Goal: Task Accomplishment & Management: Manage account settings

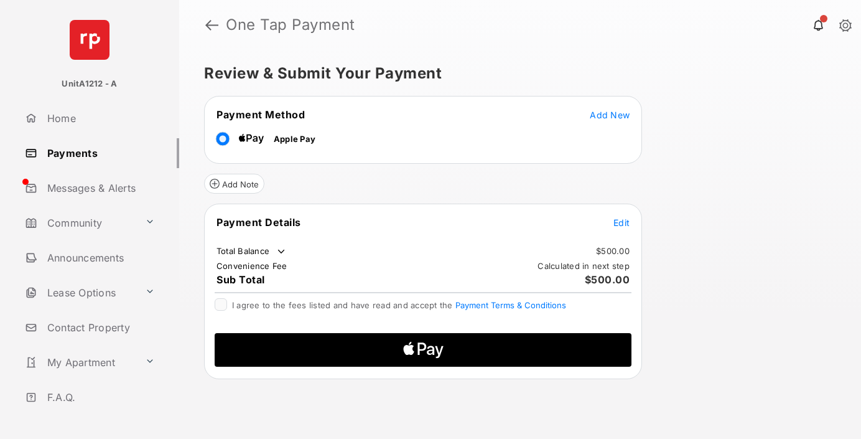
click at [610, 114] on span "Add New" at bounding box center [610, 115] width 40 height 11
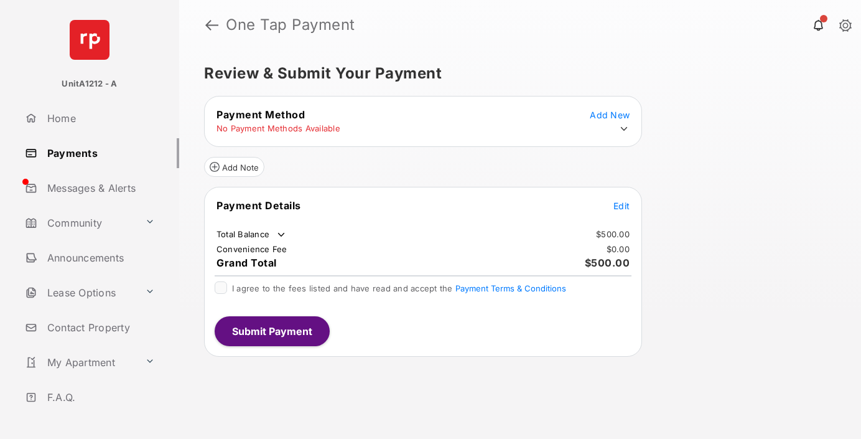
click at [624, 129] on icon at bounding box center [623, 128] width 11 height 11
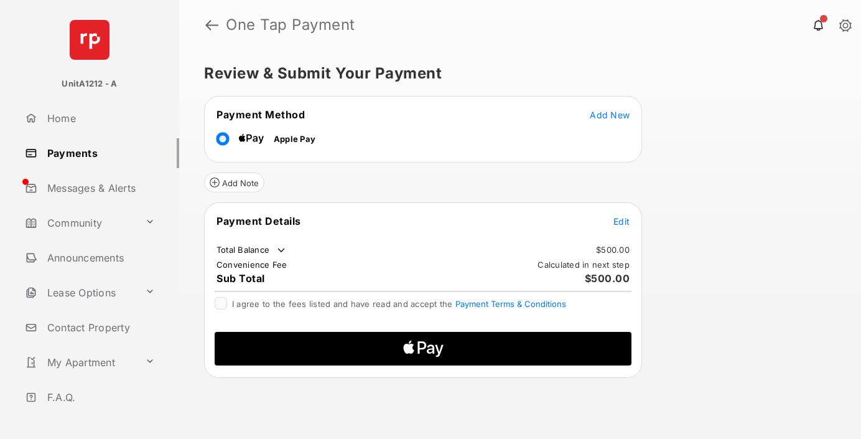
click at [622, 221] on span "Edit" at bounding box center [621, 221] width 16 height 11
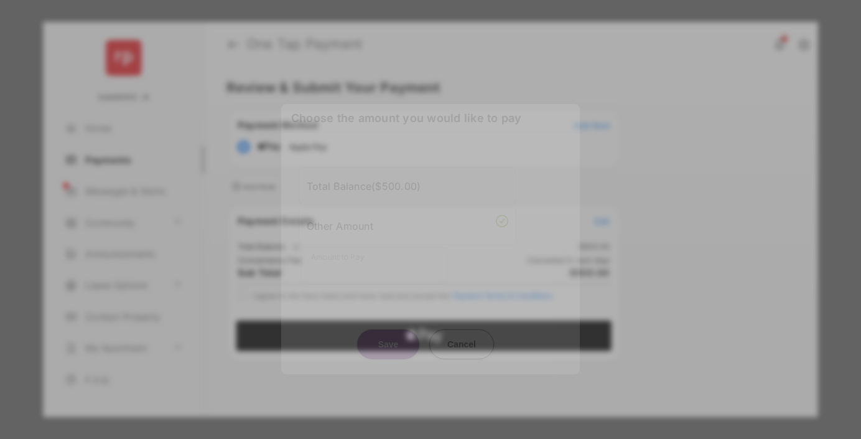
click at [408, 217] on div "Other Amount" at bounding box center [408, 225] width 202 height 21
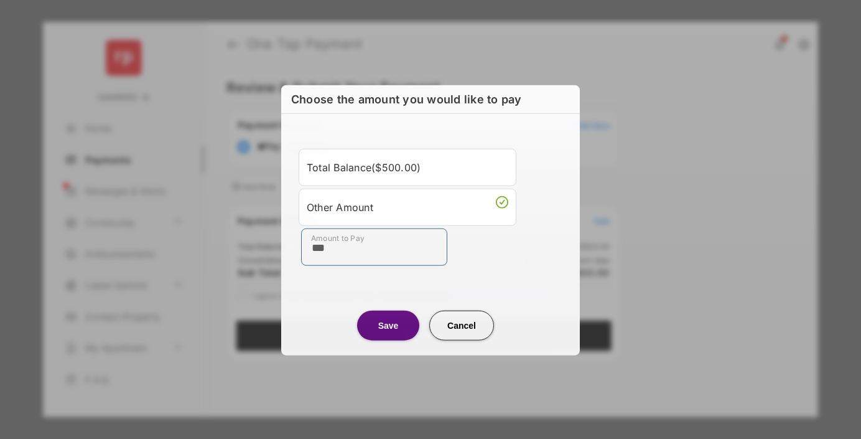
type input "***"
click at [388, 324] on button "Save" at bounding box center [388, 325] width 62 height 30
